Goal: Task Accomplishment & Management: Manage account settings

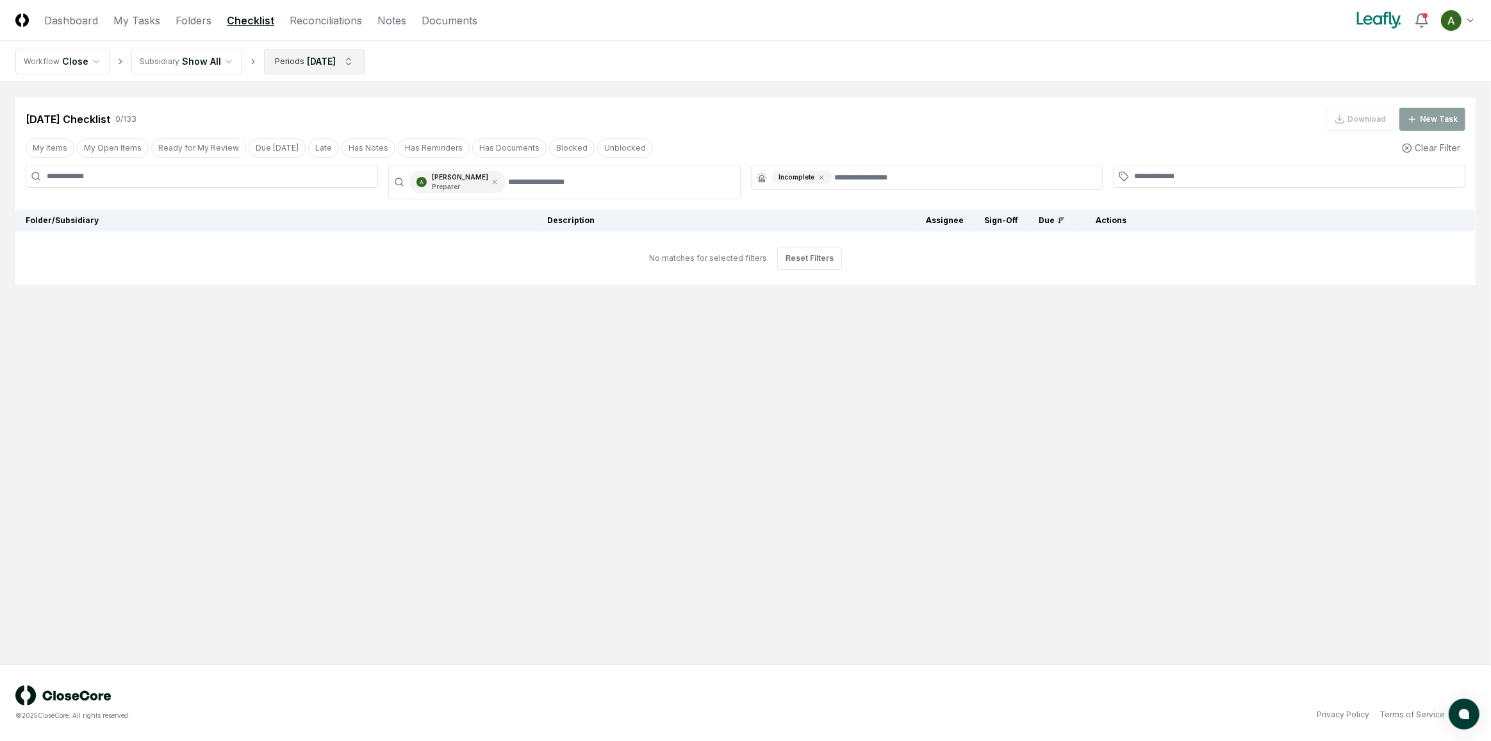
click at [338, 54] on html "CloseCore Dashboard My Tasks Folders Checklist Reconciliations Notes Documents …" at bounding box center [745, 370] width 1491 height 741
click at [302, 229] on div "[DATE]" at bounding box center [311, 223] width 102 height 19
click at [308, 171] on div "[DATE]" at bounding box center [311, 165] width 102 height 19
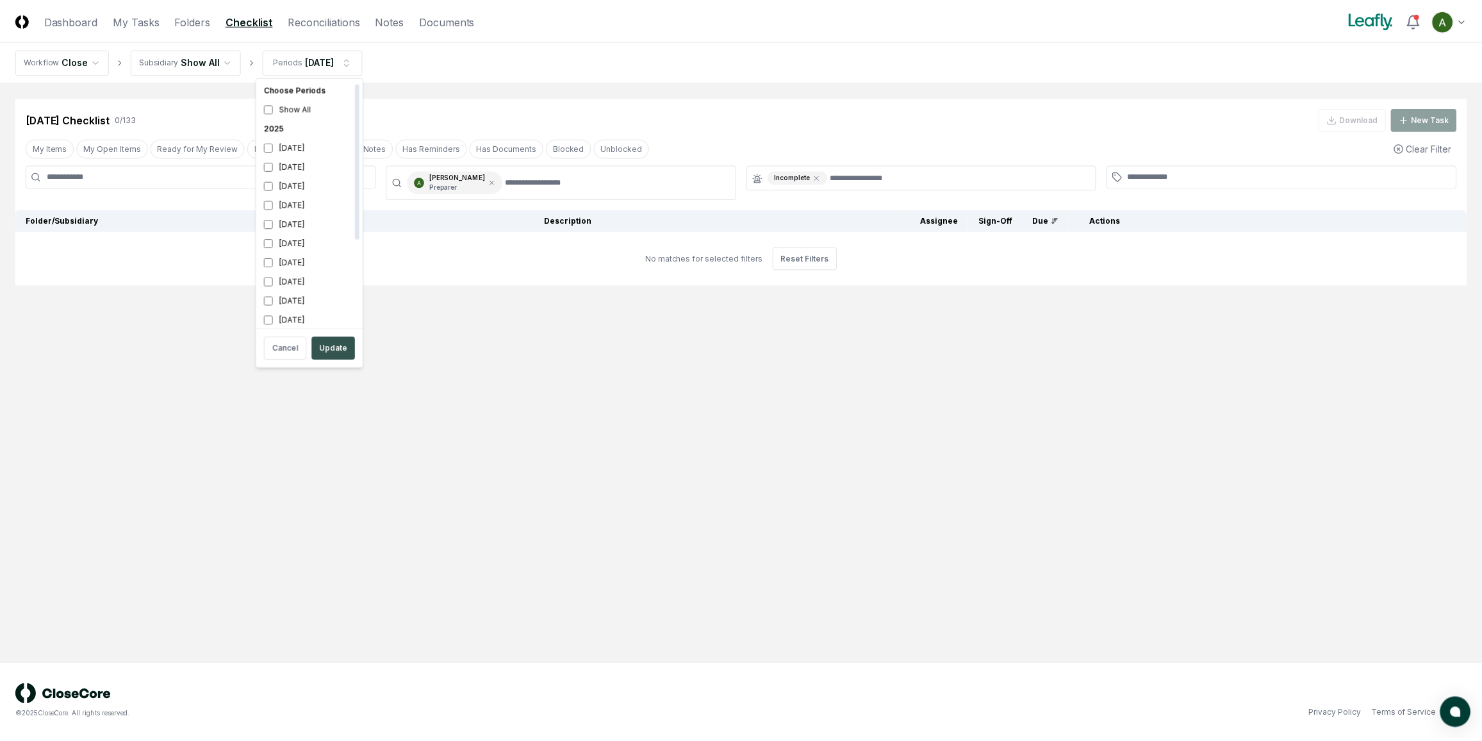
scroll to position [4, 0]
click at [331, 340] on button "Update" at bounding box center [335, 347] width 44 height 23
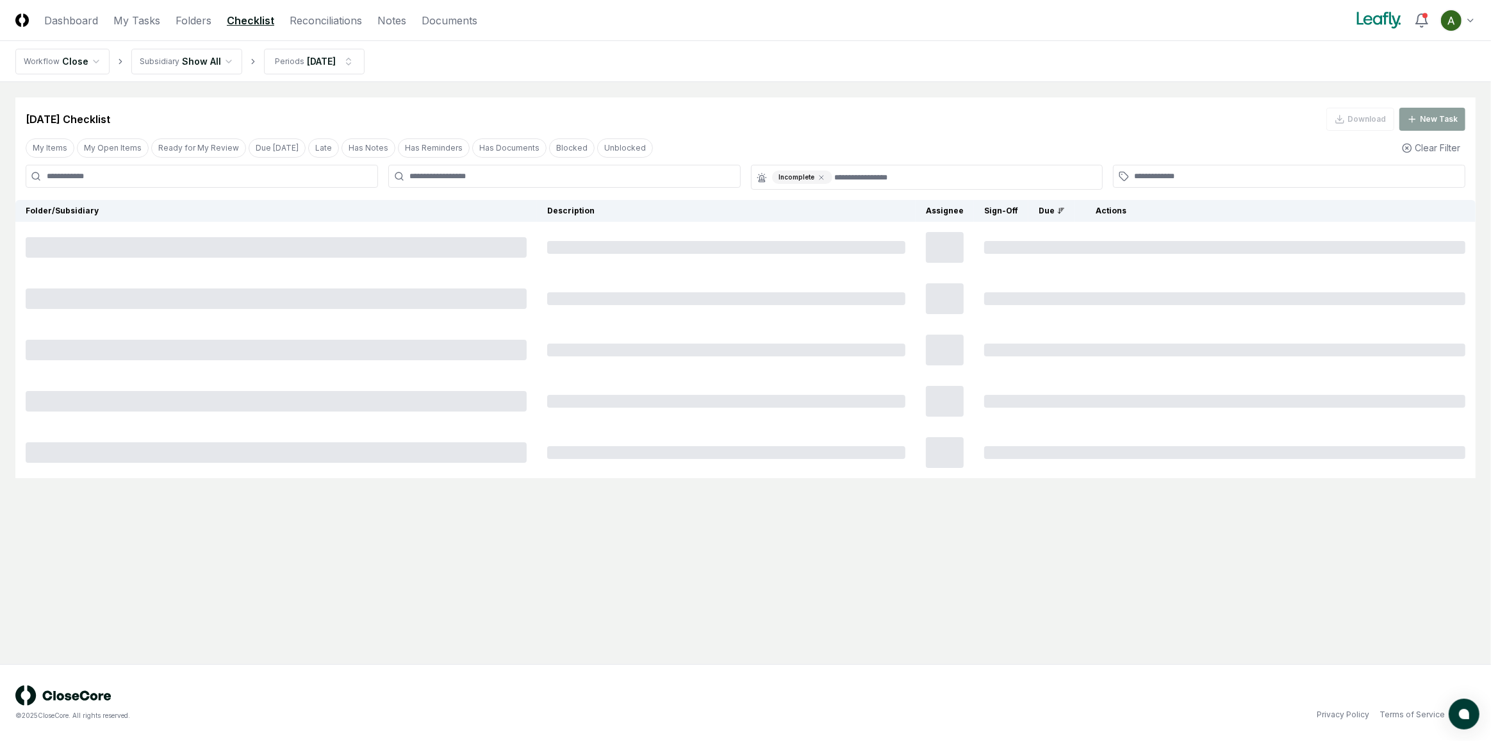
click at [819, 177] on icon at bounding box center [821, 178] width 4 height 4
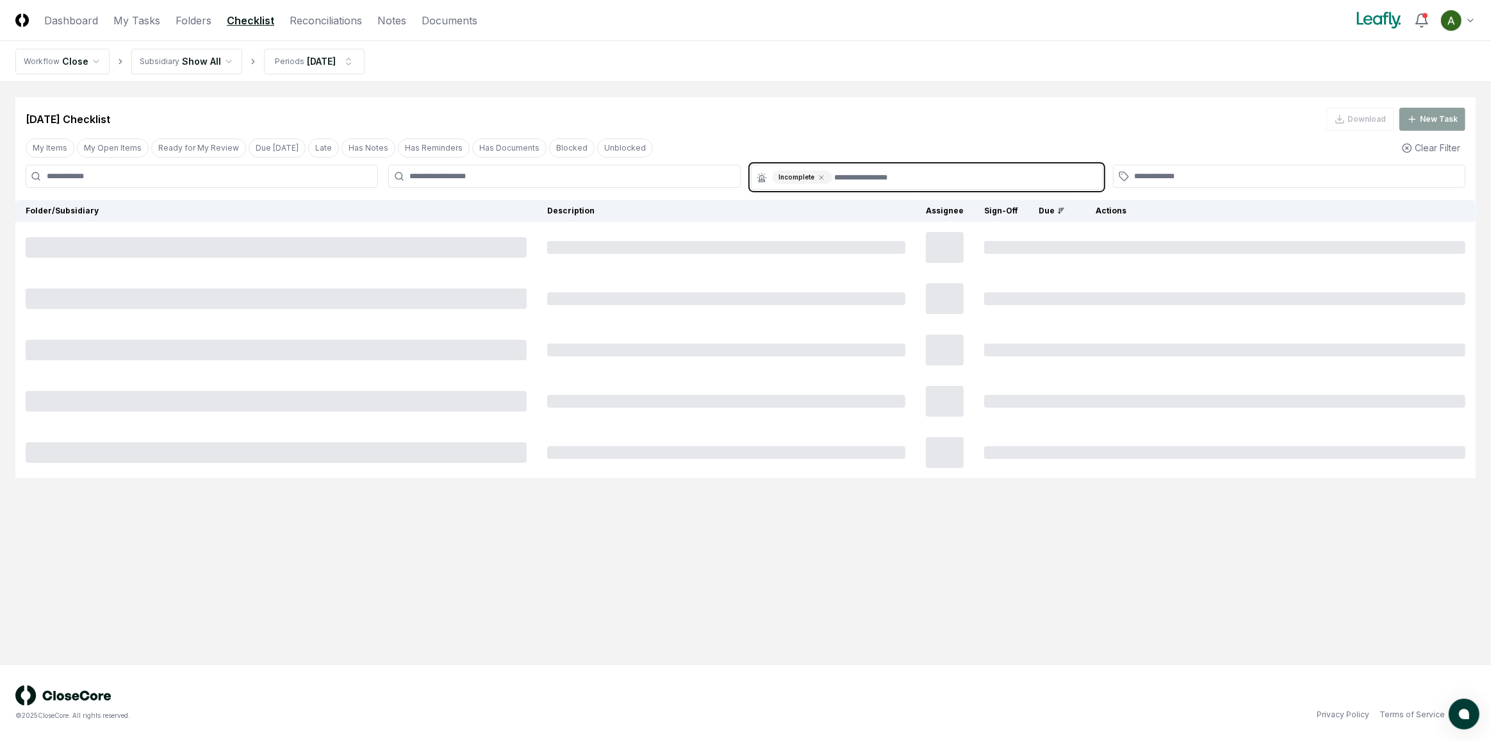
click at [835, 175] on input "text" at bounding box center [965, 176] width 260 height 13
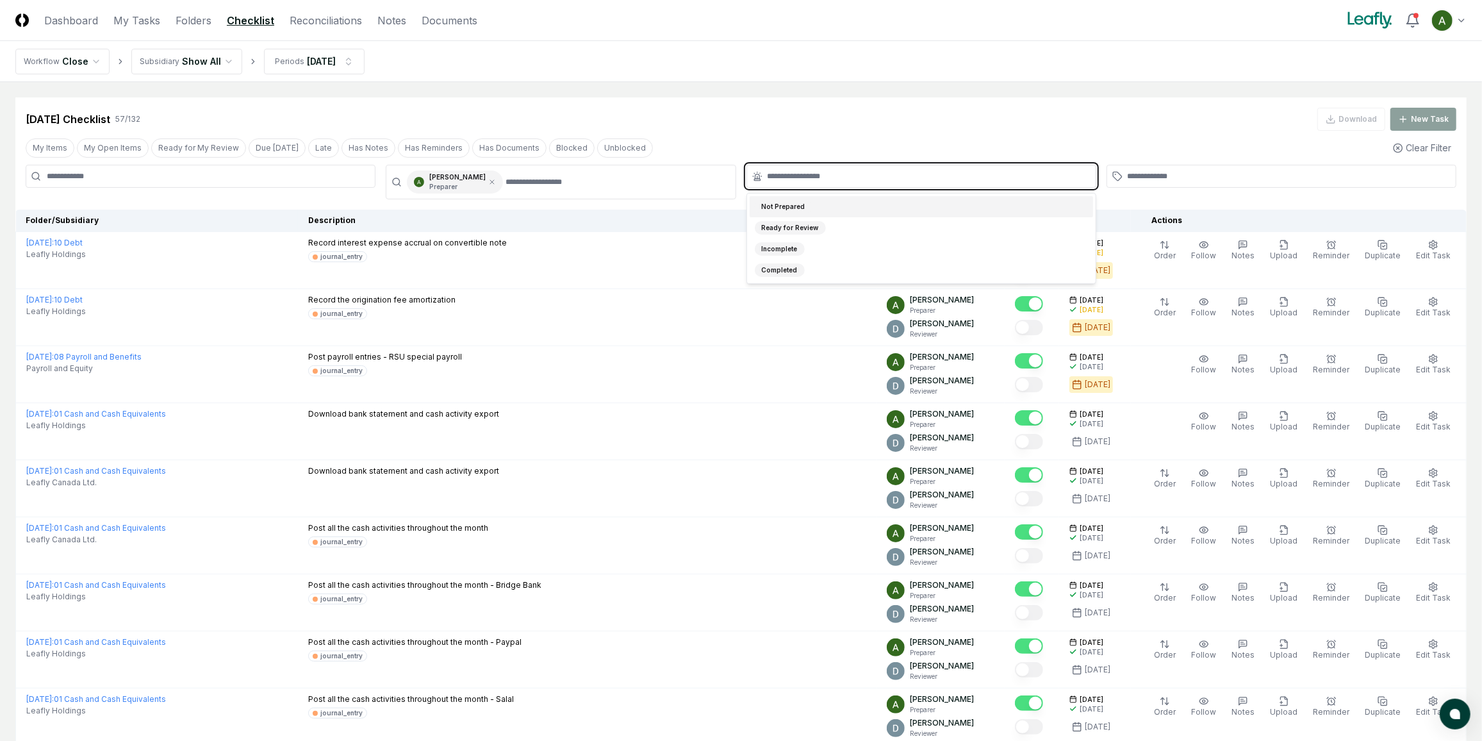
click at [789, 204] on div "Not Prepared" at bounding box center [784, 206] width 58 height 13
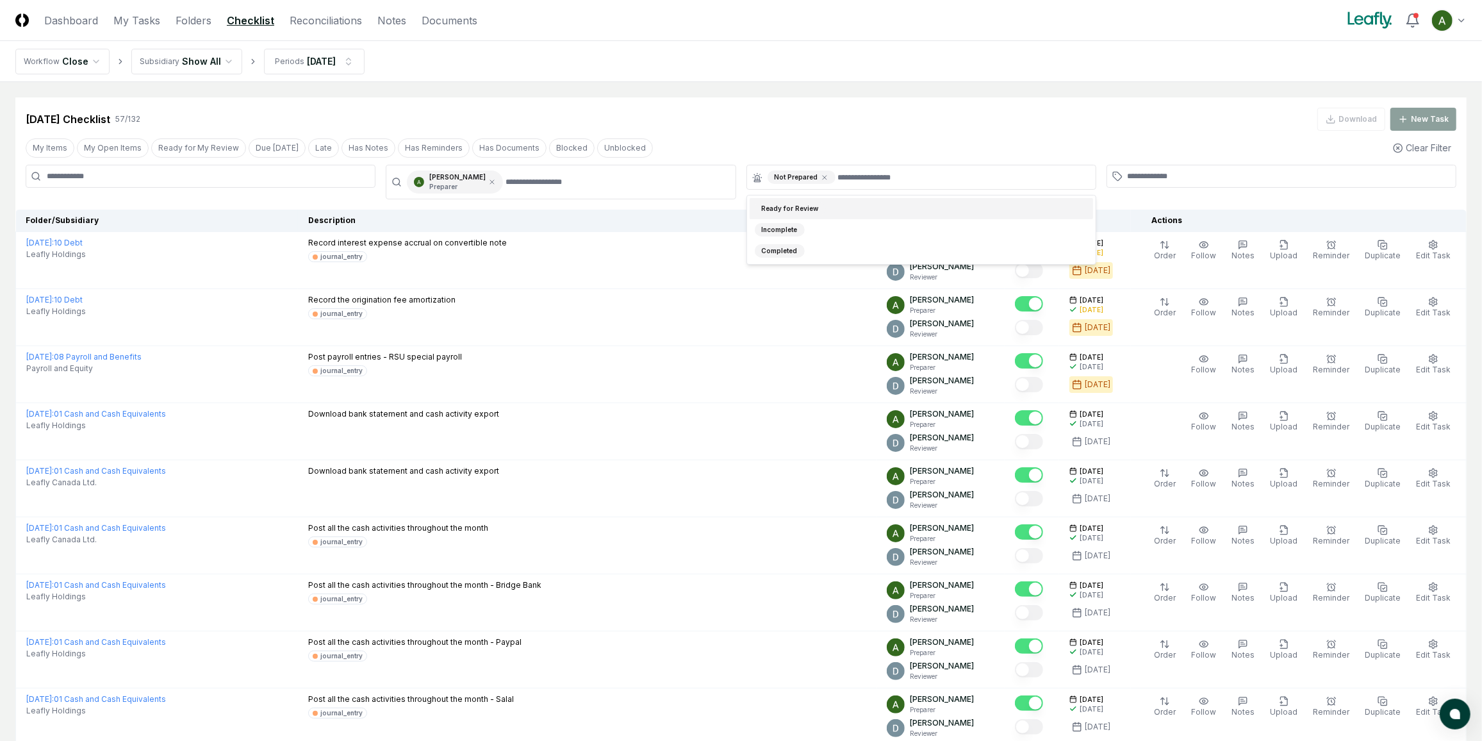
click at [819, 110] on div "[DATE] Checklist 57 / 132 Download New Task" at bounding box center [741, 119] width 1431 height 23
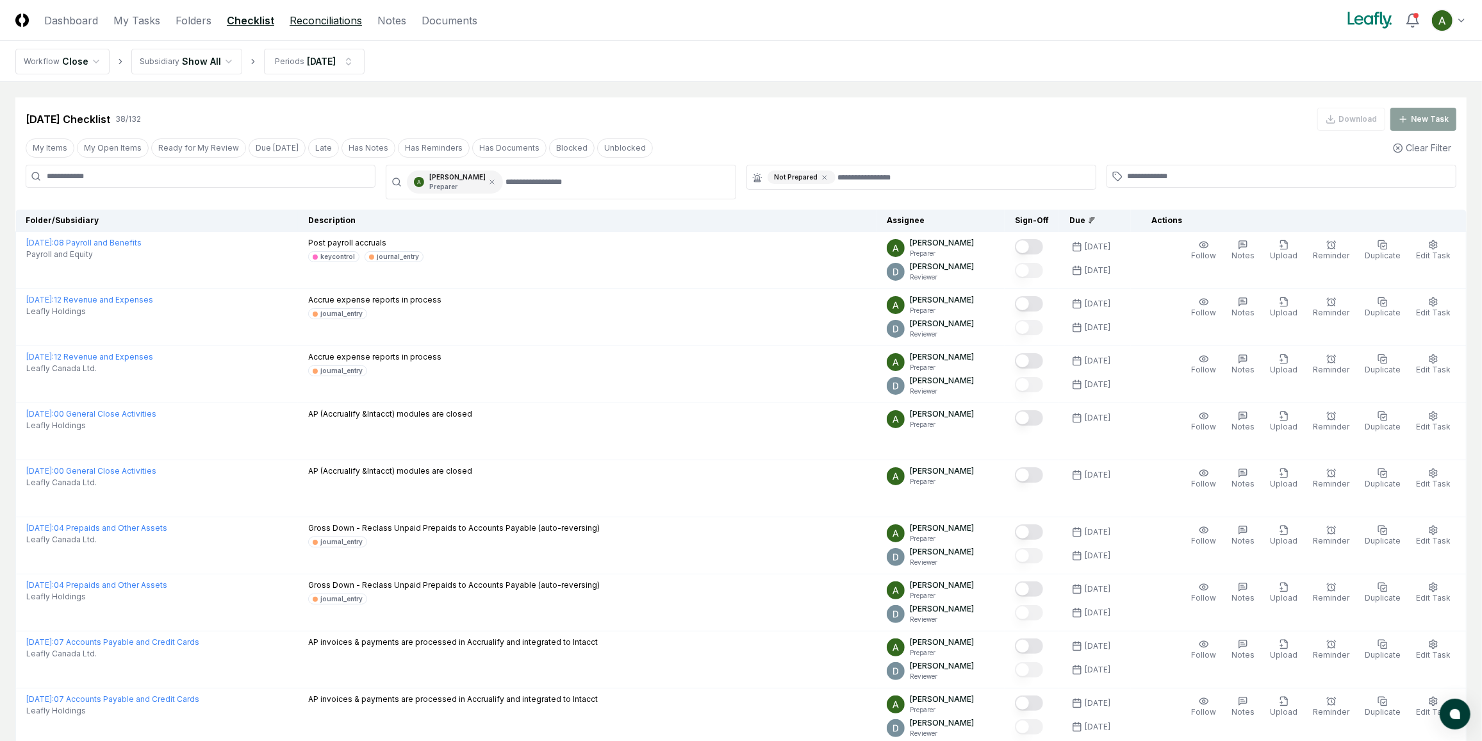
click at [354, 21] on link "Reconciliations" at bounding box center [326, 20] width 72 height 15
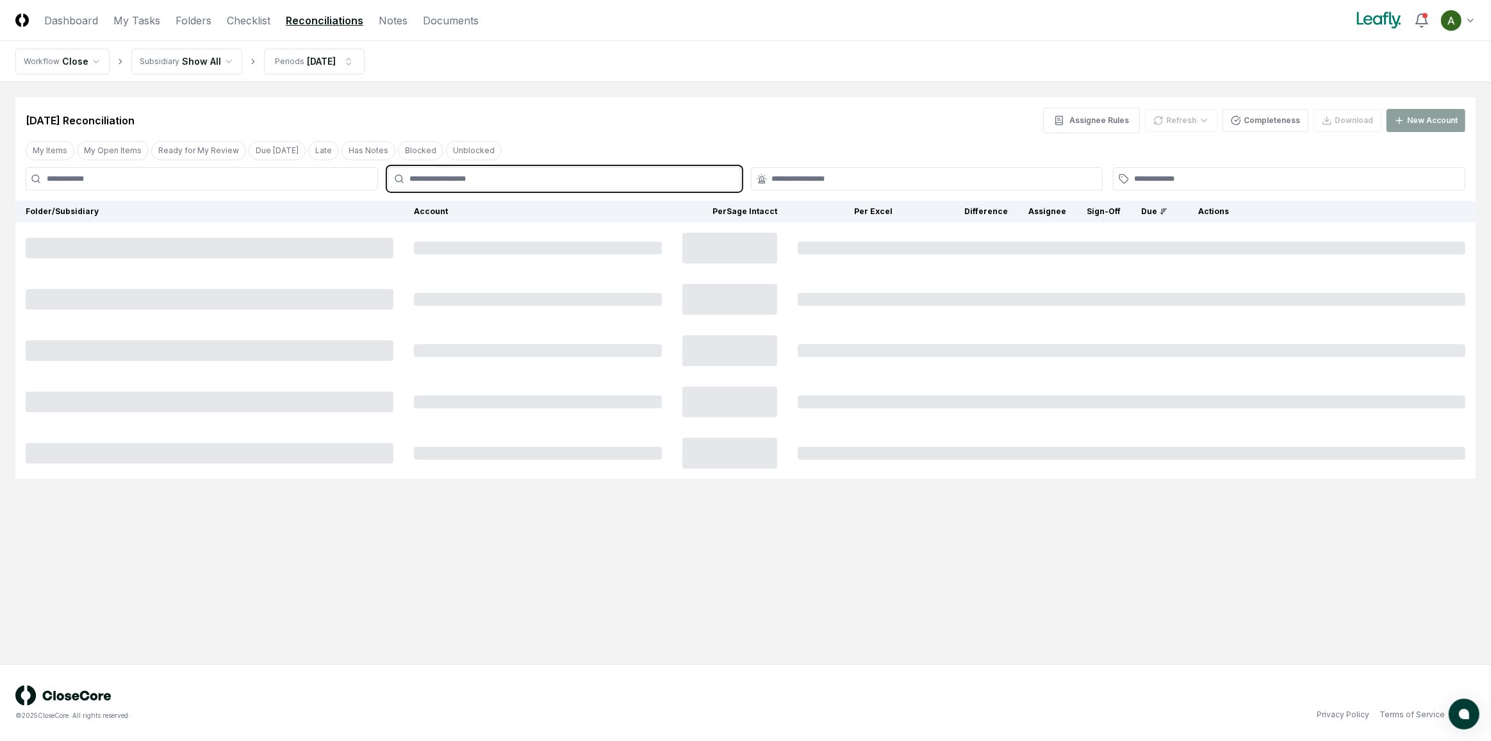
click at [505, 181] on input "text" at bounding box center [570, 179] width 323 height 12
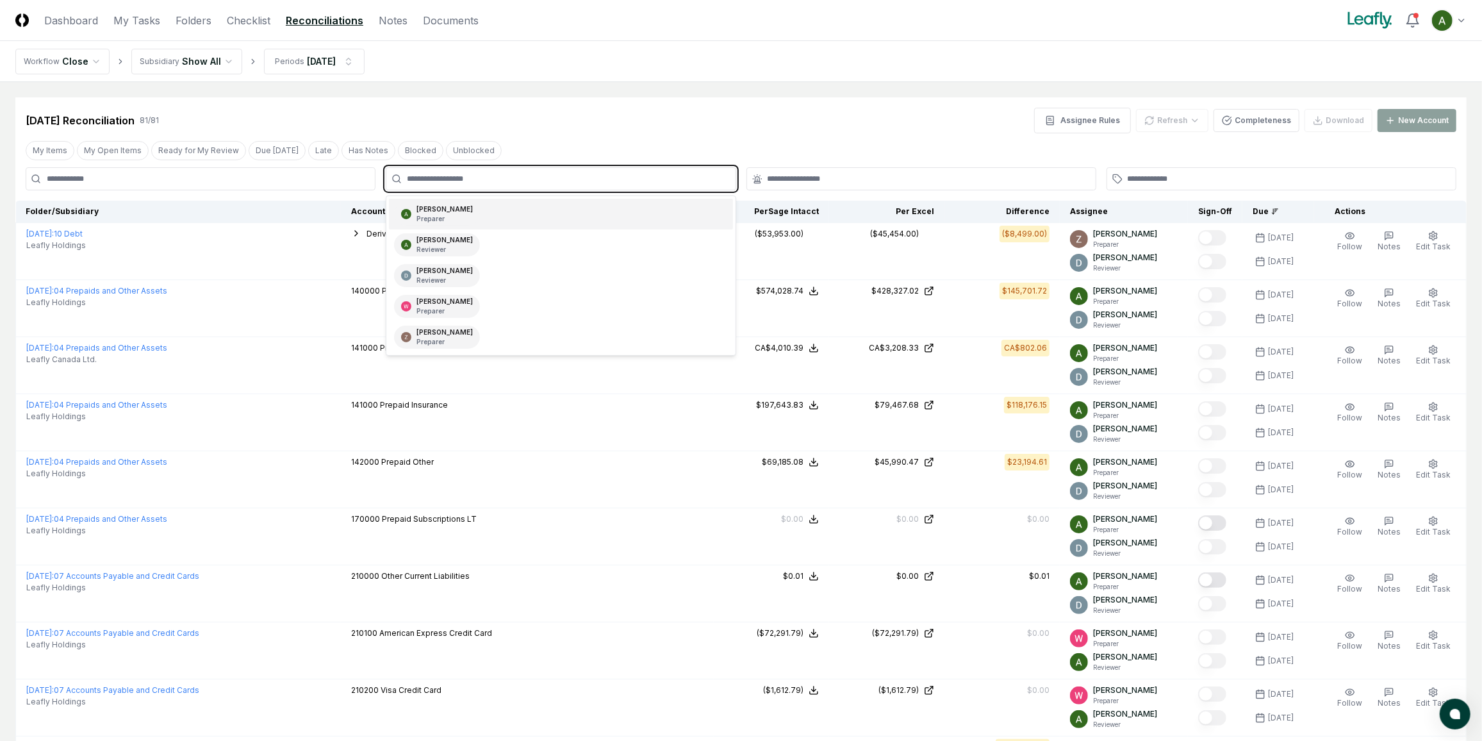
click at [462, 215] on p "Preparer" at bounding box center [444, 219] width 56 height 10
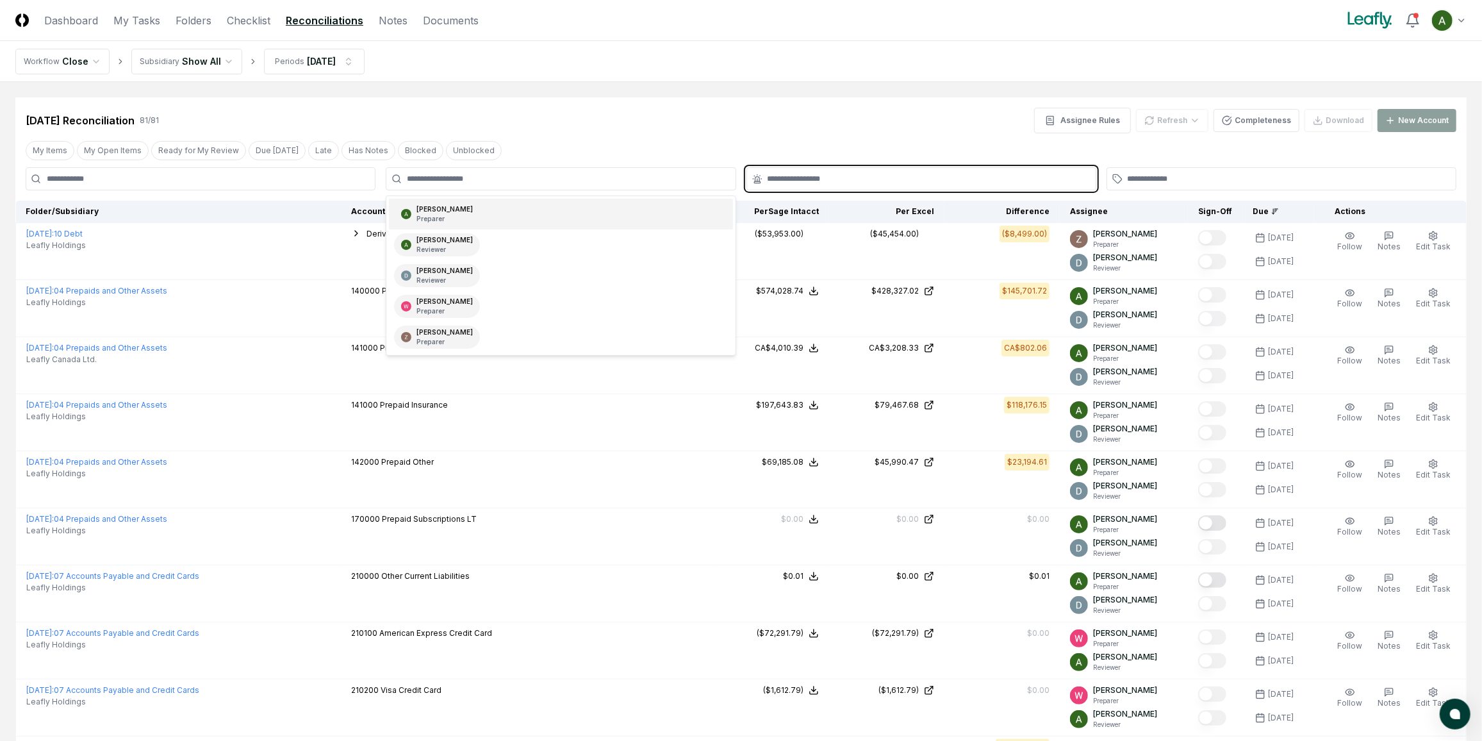
click at [830, 177] on input "text" at bounding box center [928, 179] width 320 height 12
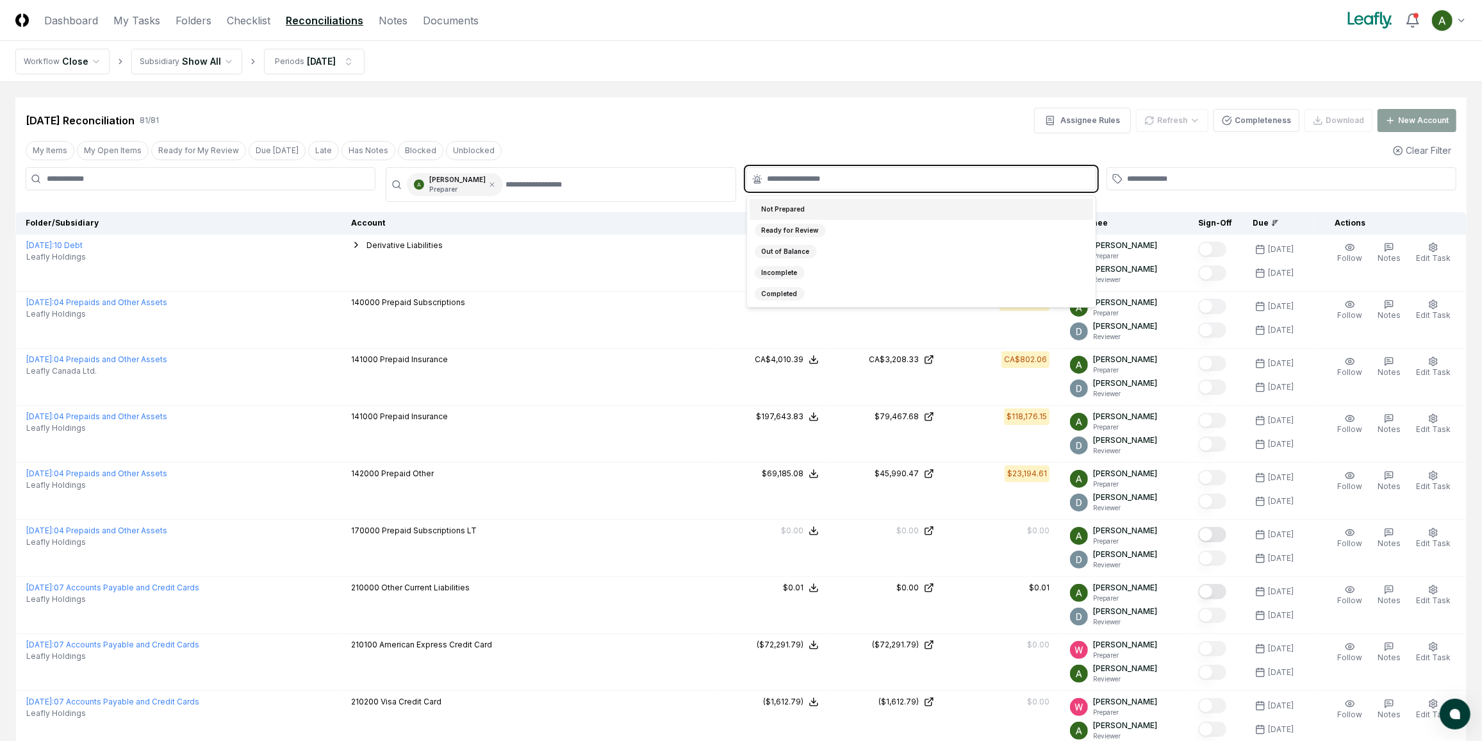
click at [795, 209] on div "Not Prepared" at bounding box center [784, 208] width 58 height 13
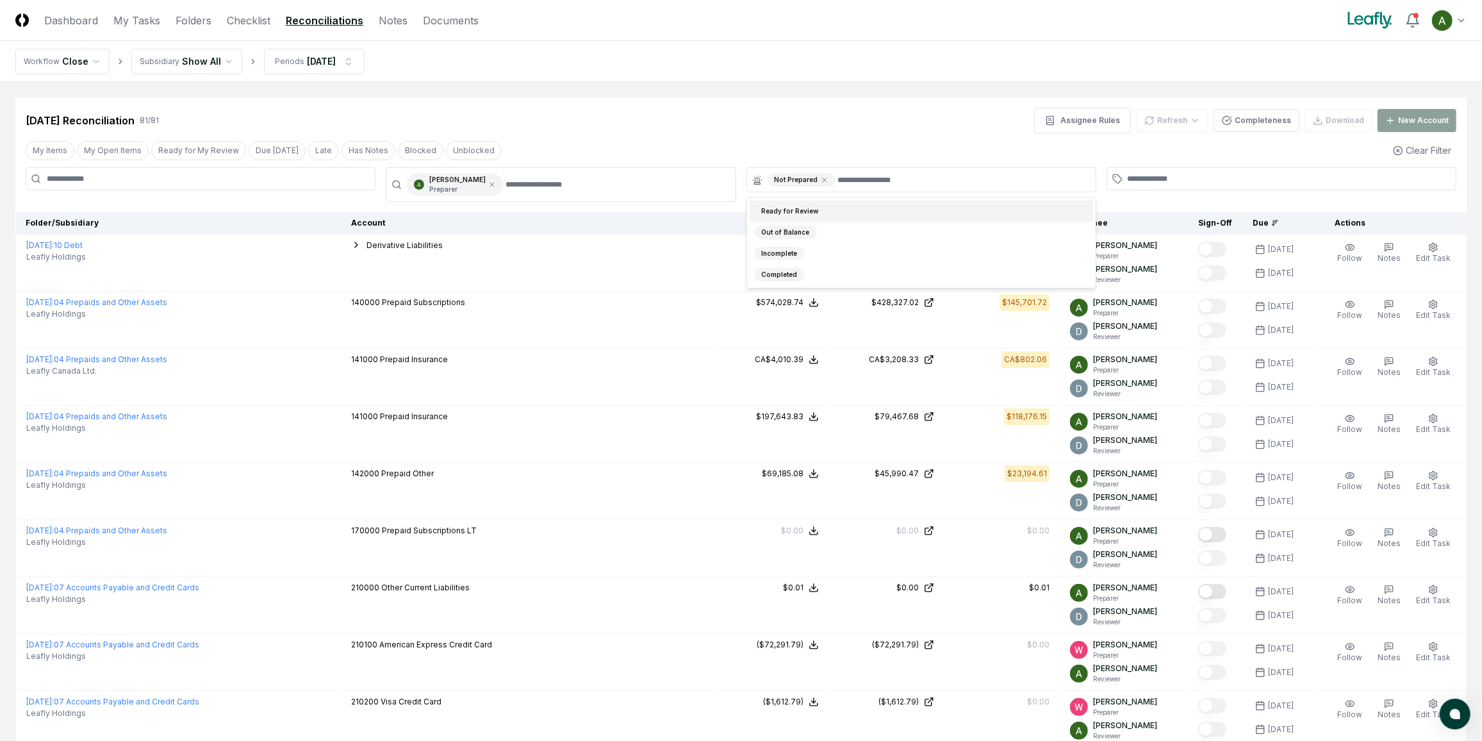
click at [827, 106] on div "[DATE] Reconciliation 81 / 81 Assignee Rules Refresh Completeness Download New …" at bounding box center [740, 115] width 1451 height 36
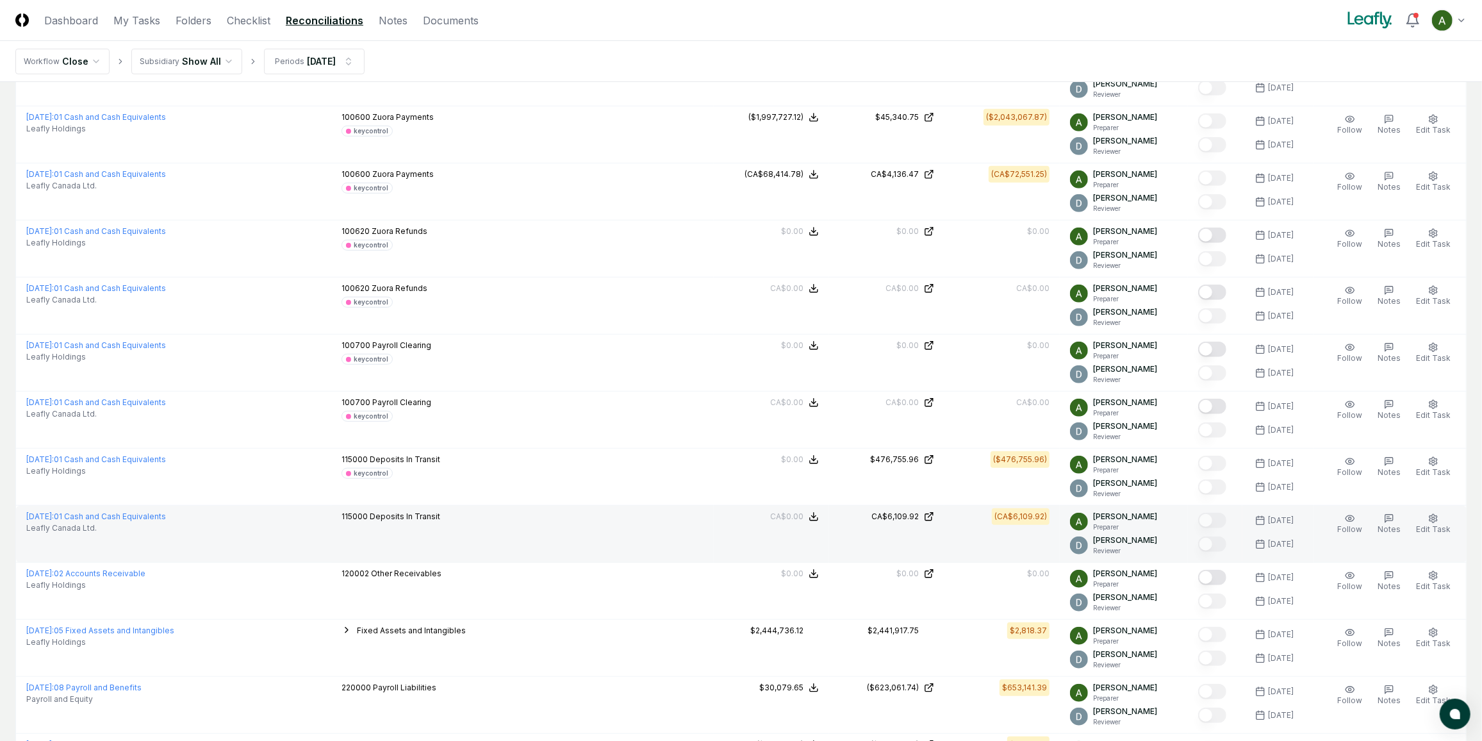
scroll to position [757, 0]
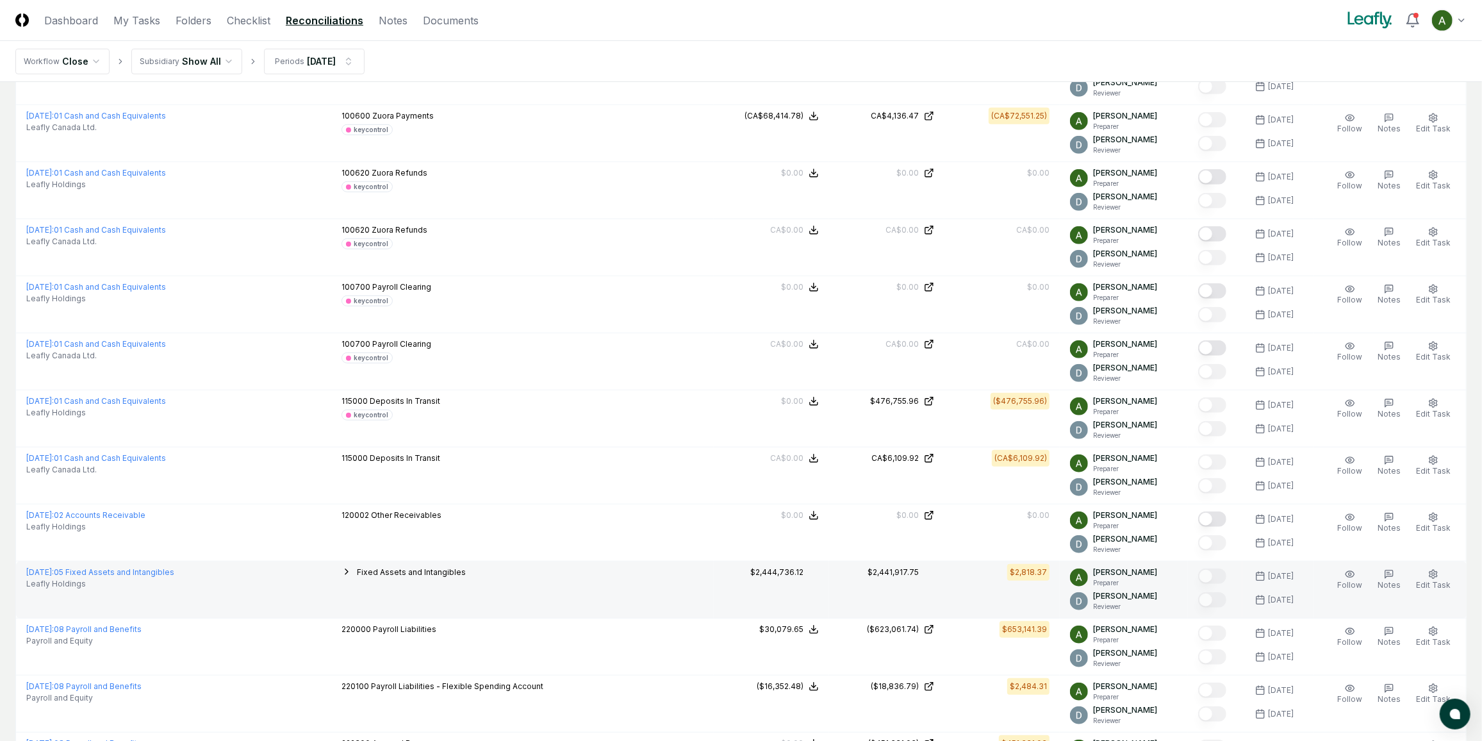
click at [352, 566] on icon "button" at bounding box center [346, 571] width 10 height 10
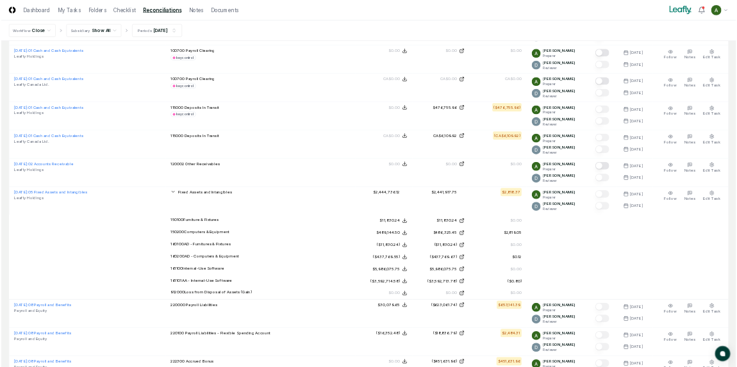
scroll to position [932, 0]
